Goal: Task Accomplishment & Management: Manage account settings

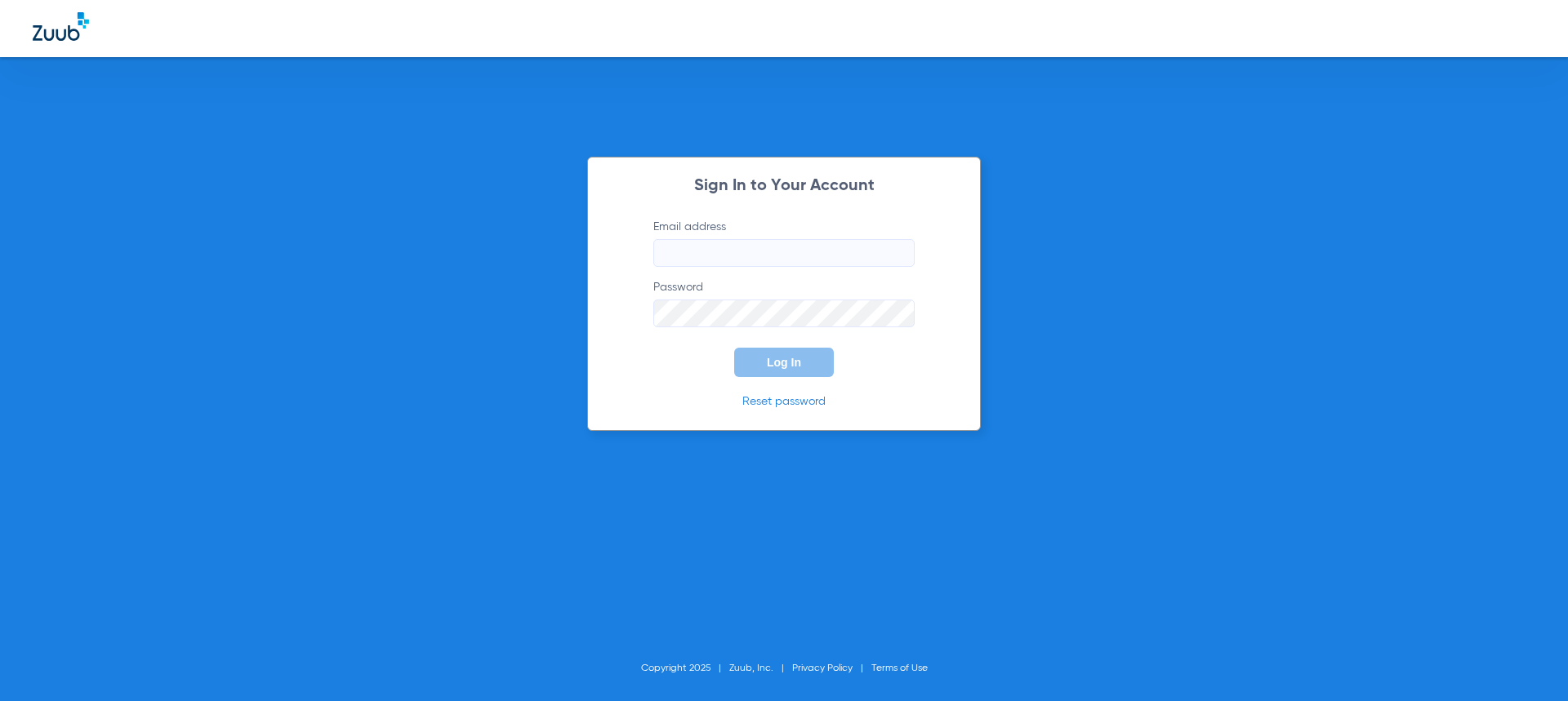
type input "jeden@waynesborofamilydentist.com"
click at [766, 374] on button "Log In" at bounding box center [784, 362] width 100 height 29
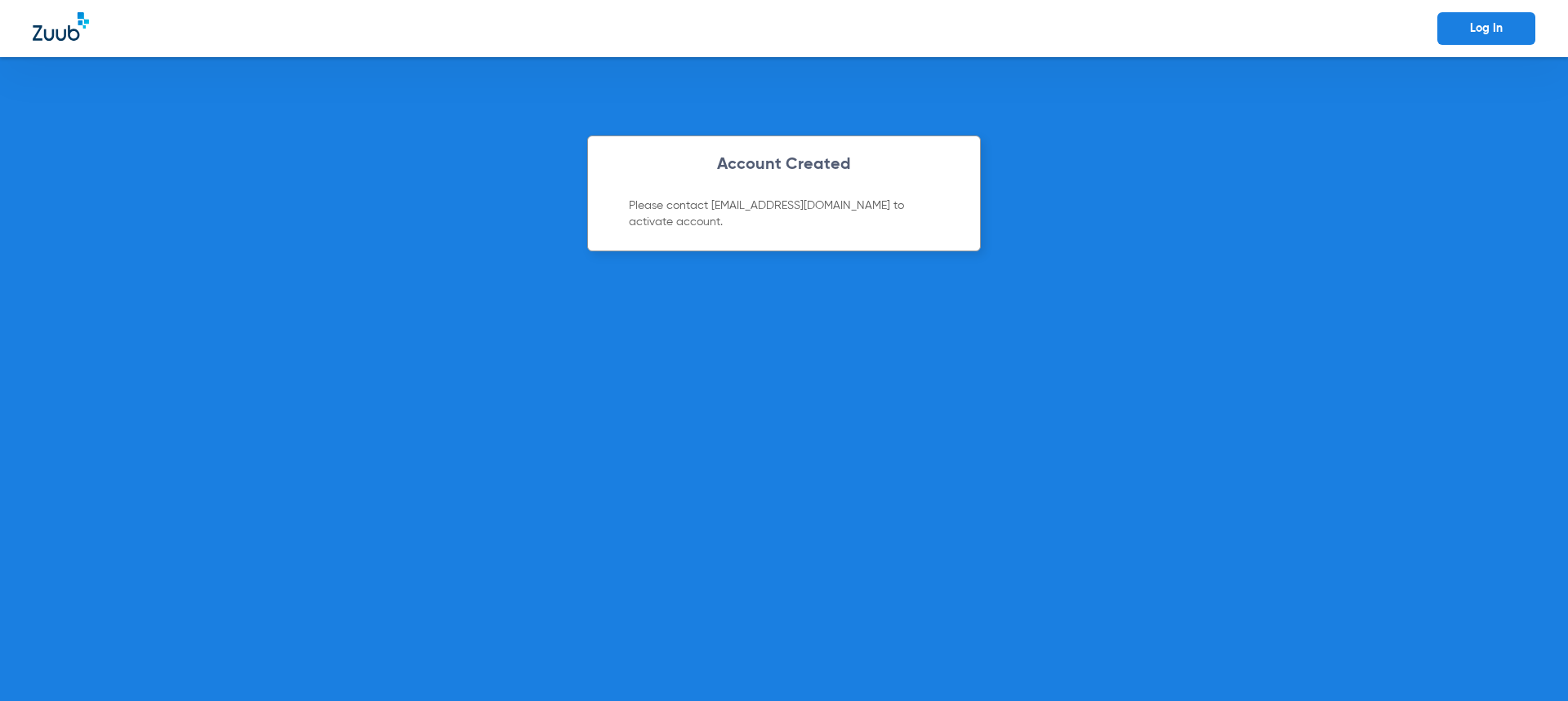
click at [1461, 24] on link "Log In" at bounding box center [1486, 28] width 98 height 33
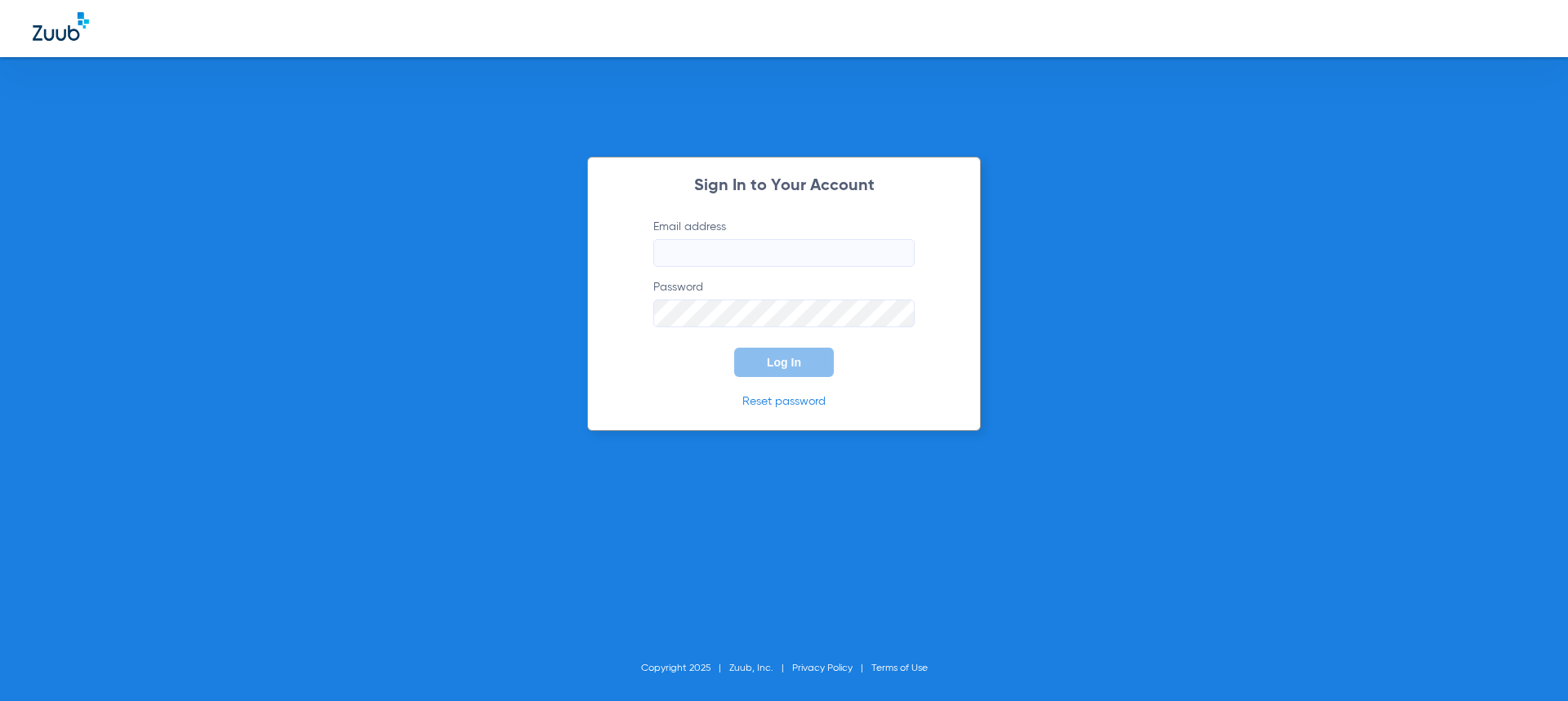
type input "[EMAIL_ADDRESS][DOMAIN_NAME]"
click at [771, 362] on span "Log In" at bounding box center [784, 362] width 34 height 13
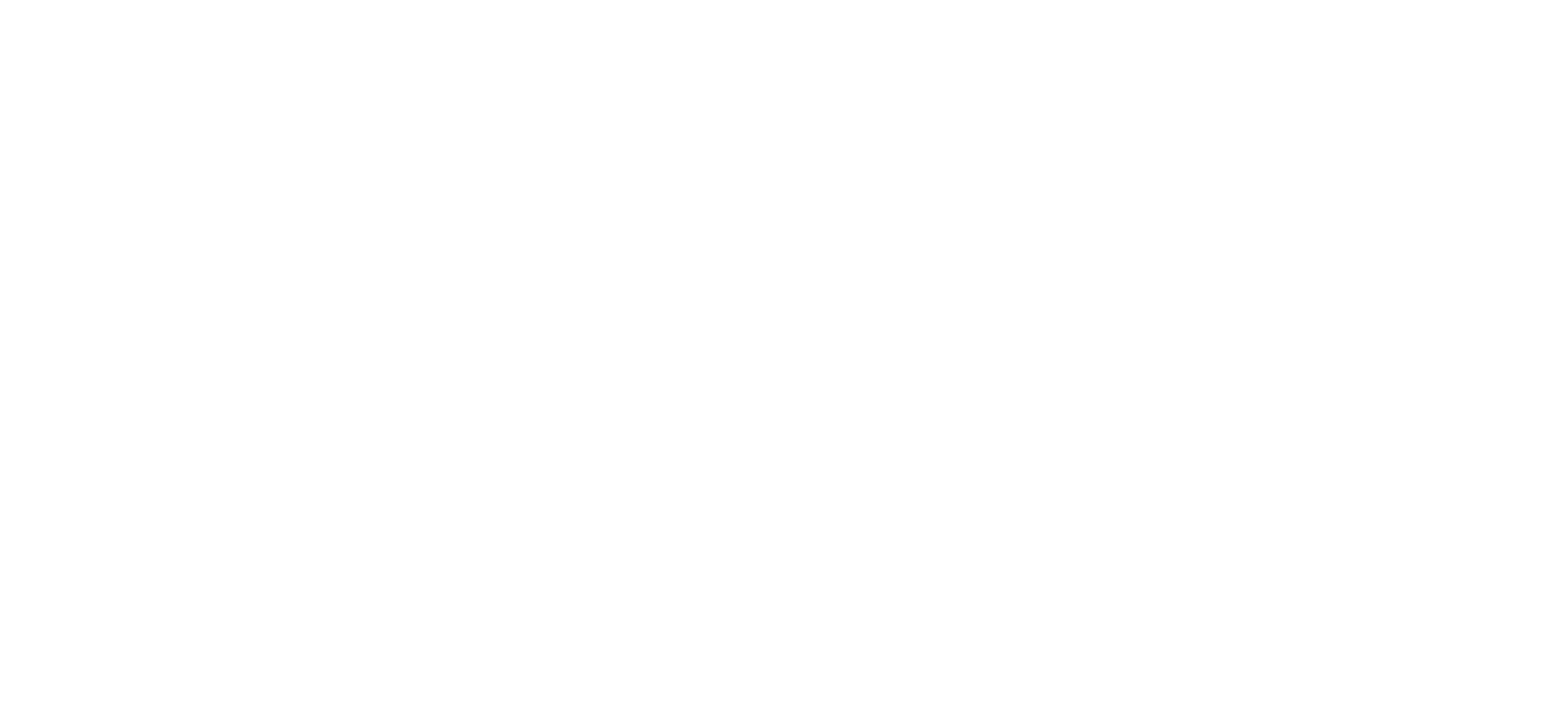
click at [221, 146] on body at bounding box center [784, 350] width 1568 height 701
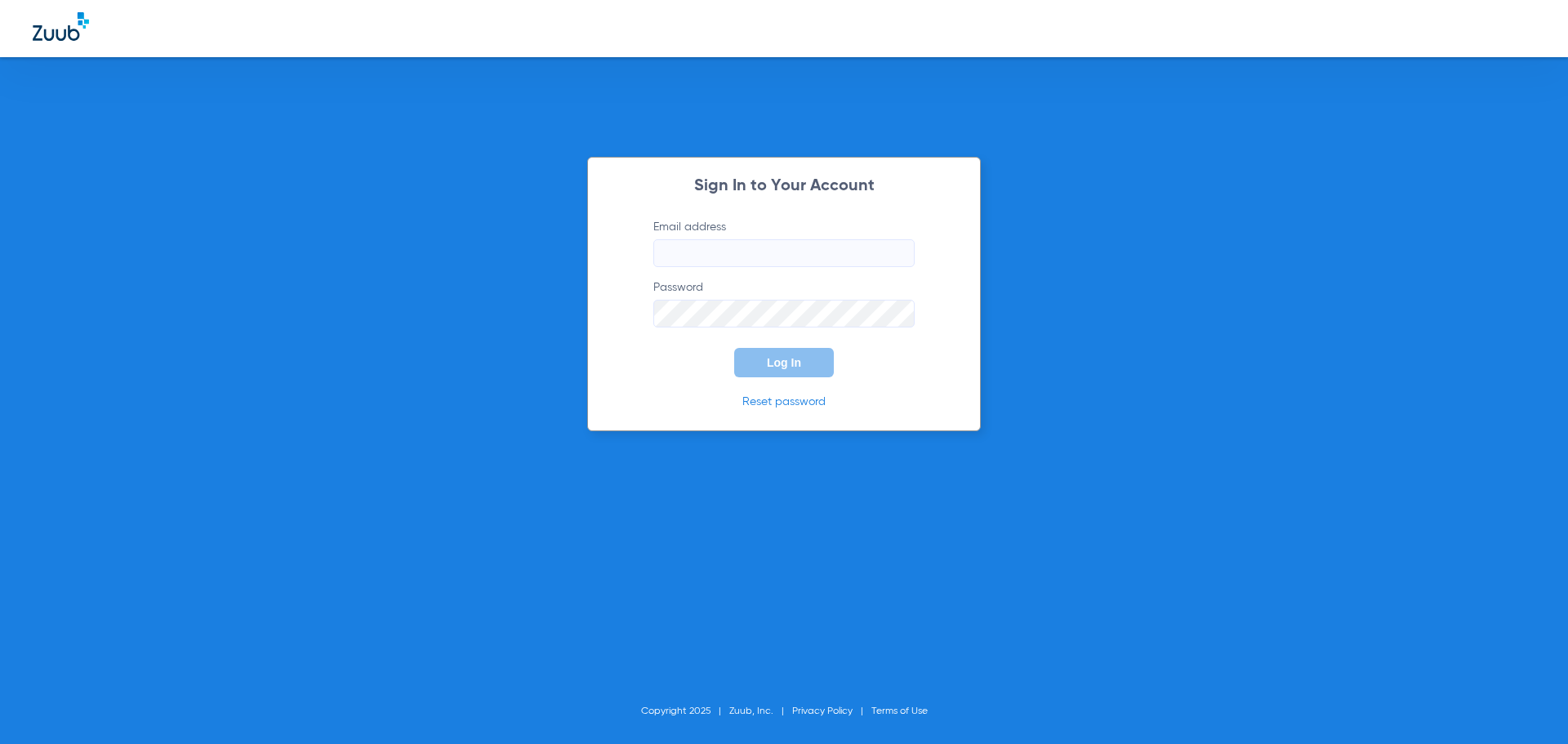
type input "jeden@waynesborofamilydentist.com"
click at [788, 367] on span "Log In" at bounding box center [784, 363] width 34 height 13
